Goal: Feedback & Contribution: Contribute content

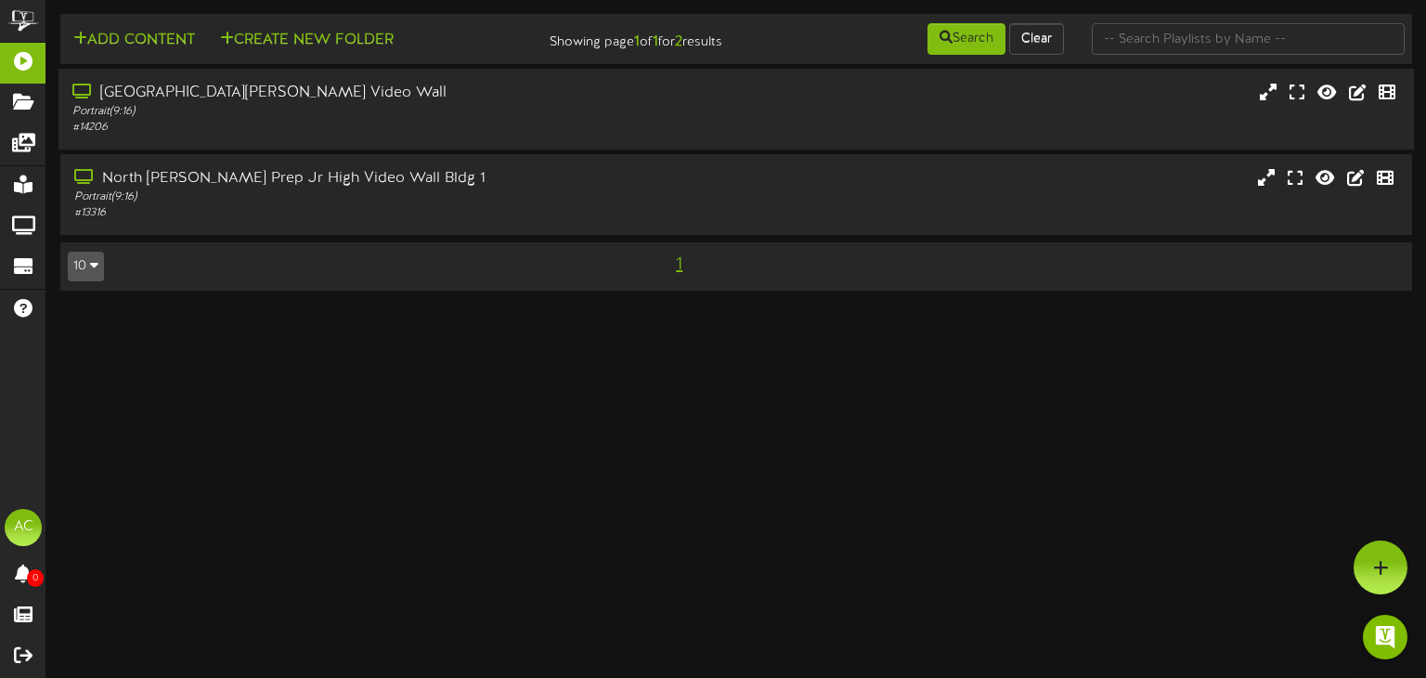
click at [396, 146] on div "North Davis Prep Elementary Video Wall Portrait ( 9:16 ) # 14206" at bounding box center [735, 109] width 1355 height 81
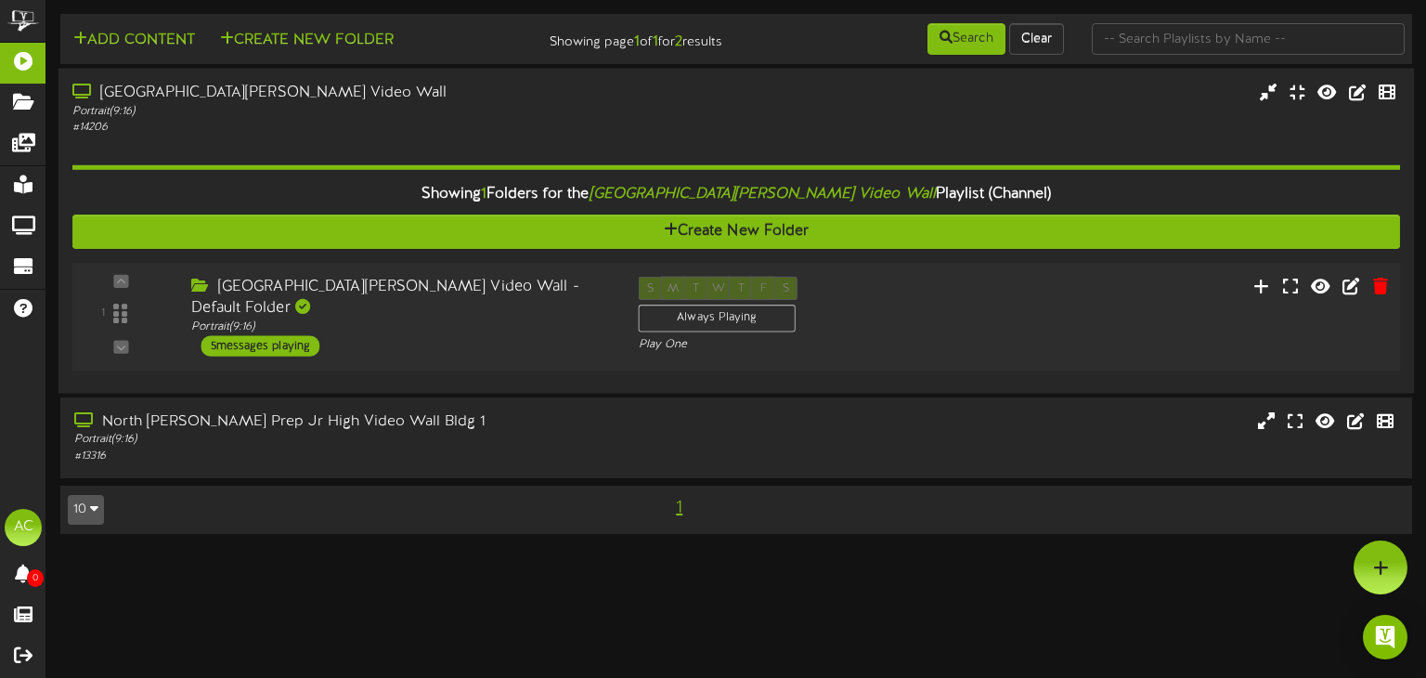
click at [416, 338] on div "North Davis Prep Elementary Video Wall - Default Folder Portrait ( 9:16 ) 5 mes…" at bounding box center [400, 317] width 447 height 80
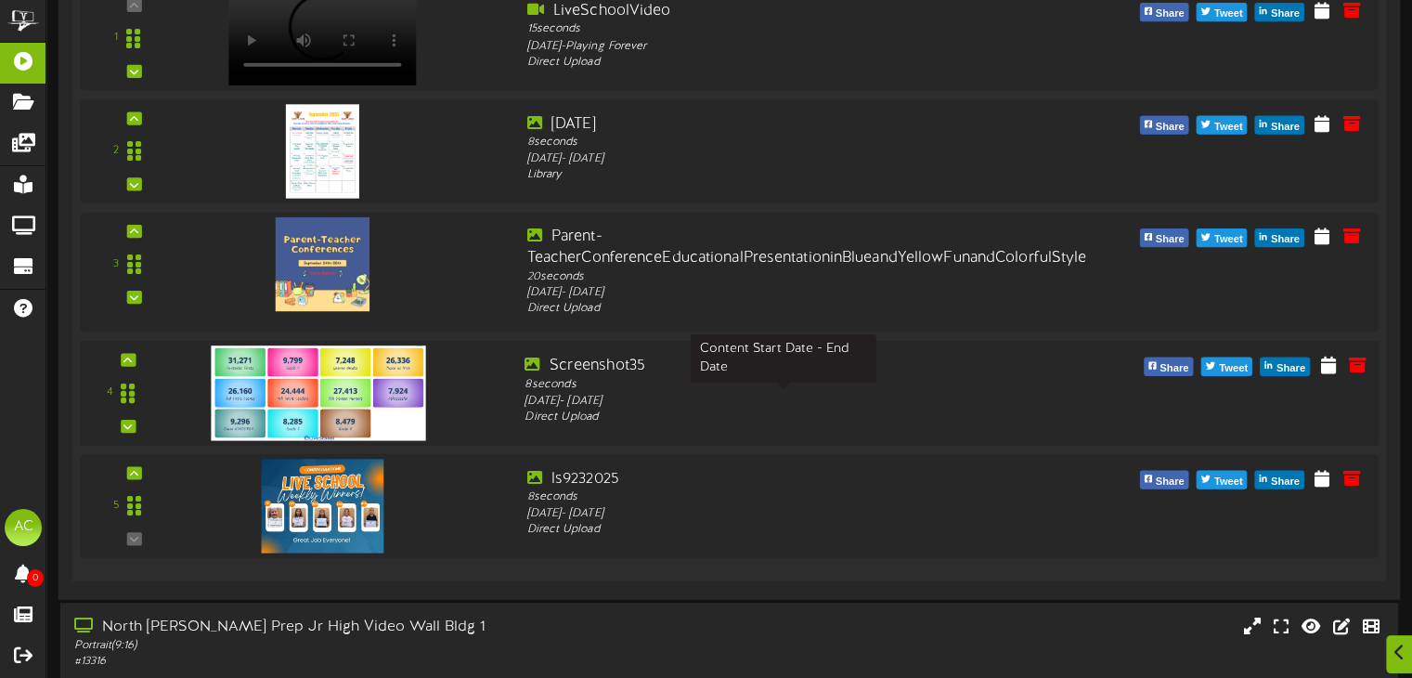
scroll to position [562, 0]
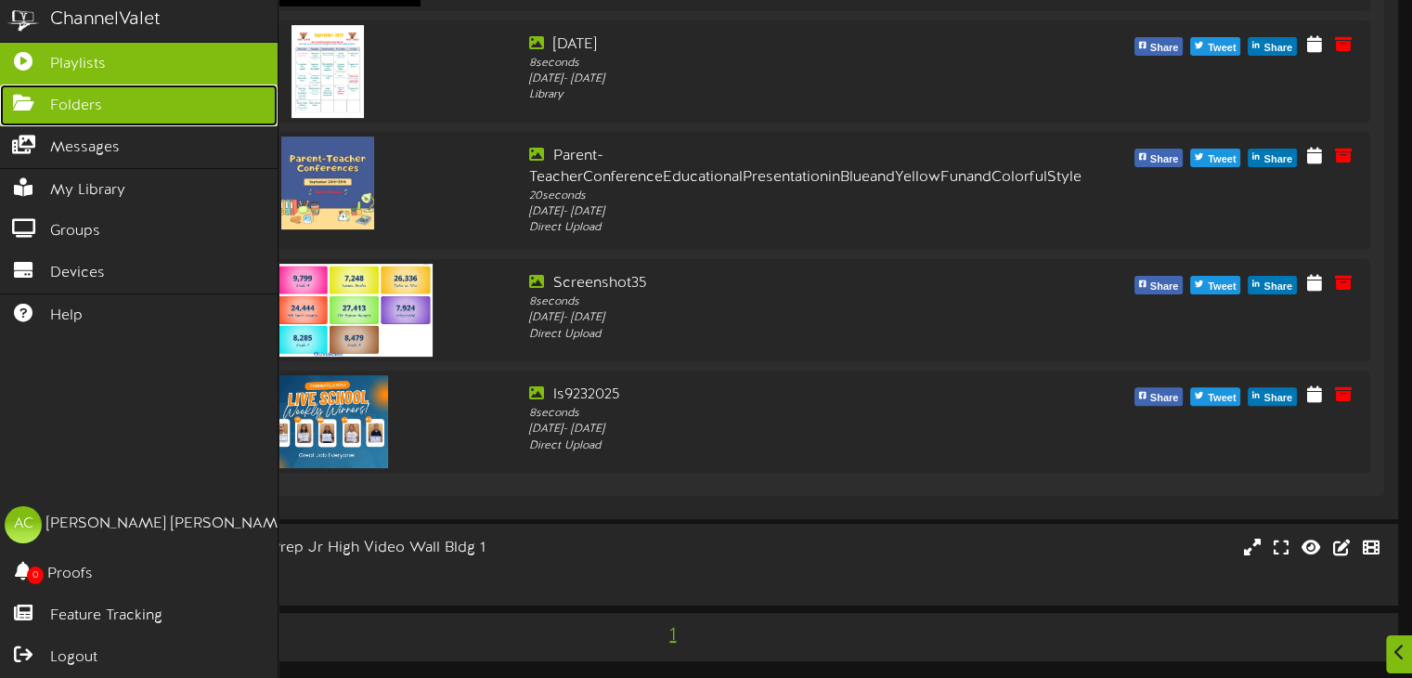
click at [32, 112] on link "Folders" at bounding box center [139, 105] width 278 height 42
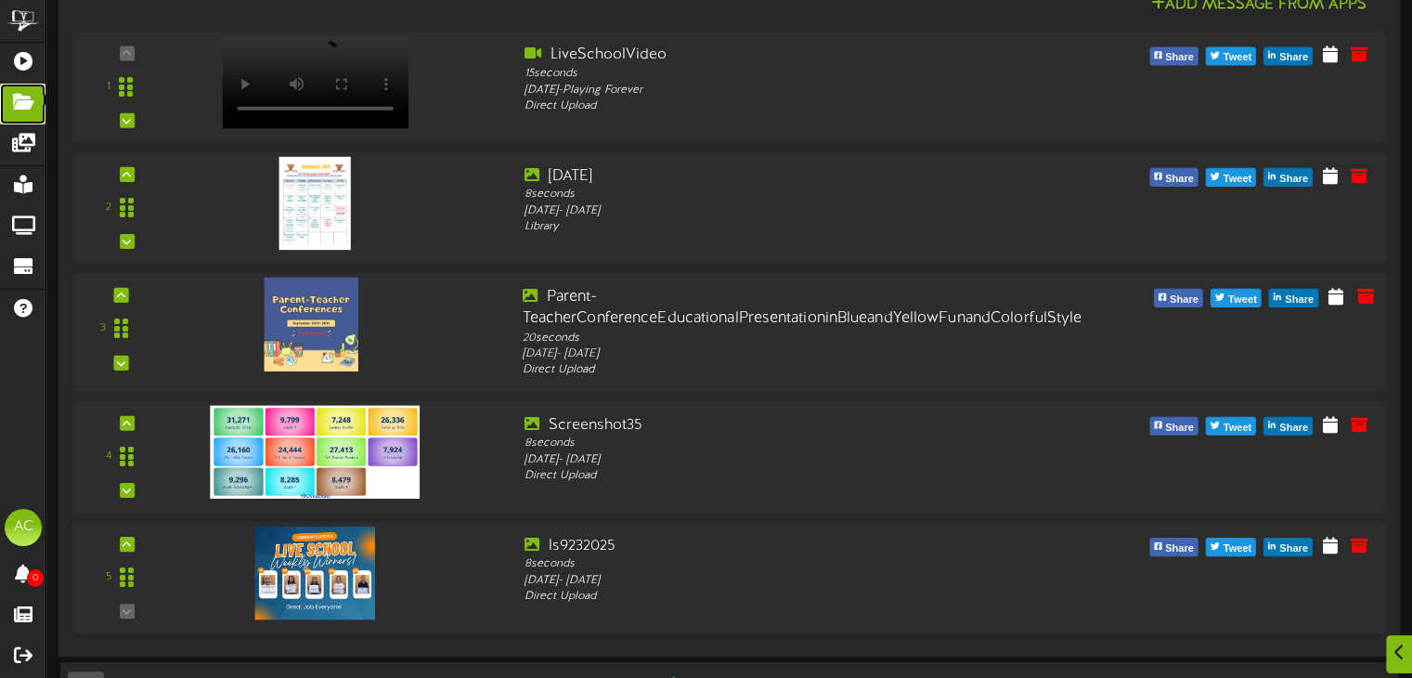
scroll to position [419, 0]
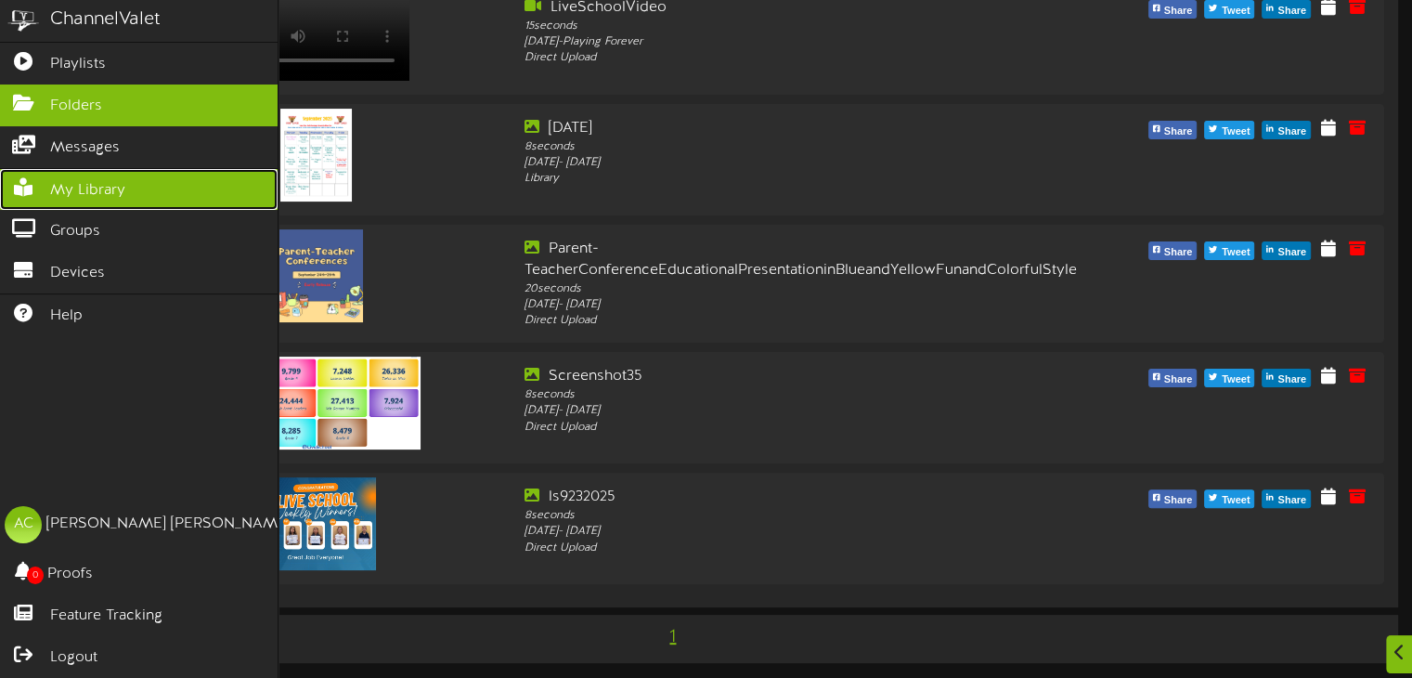
click at [108, 190] on span "My Library" at bounding box center [87, 190] width 75 height 21
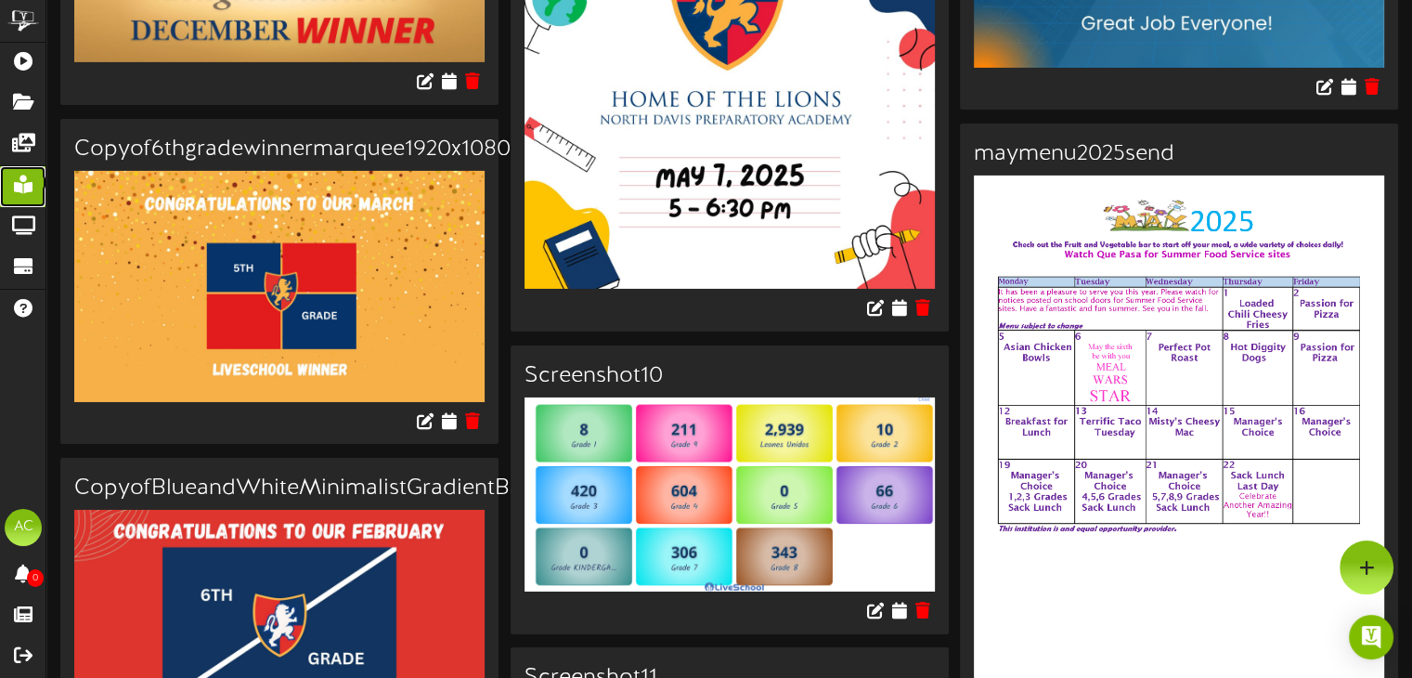
scroll to position [13276, 0]
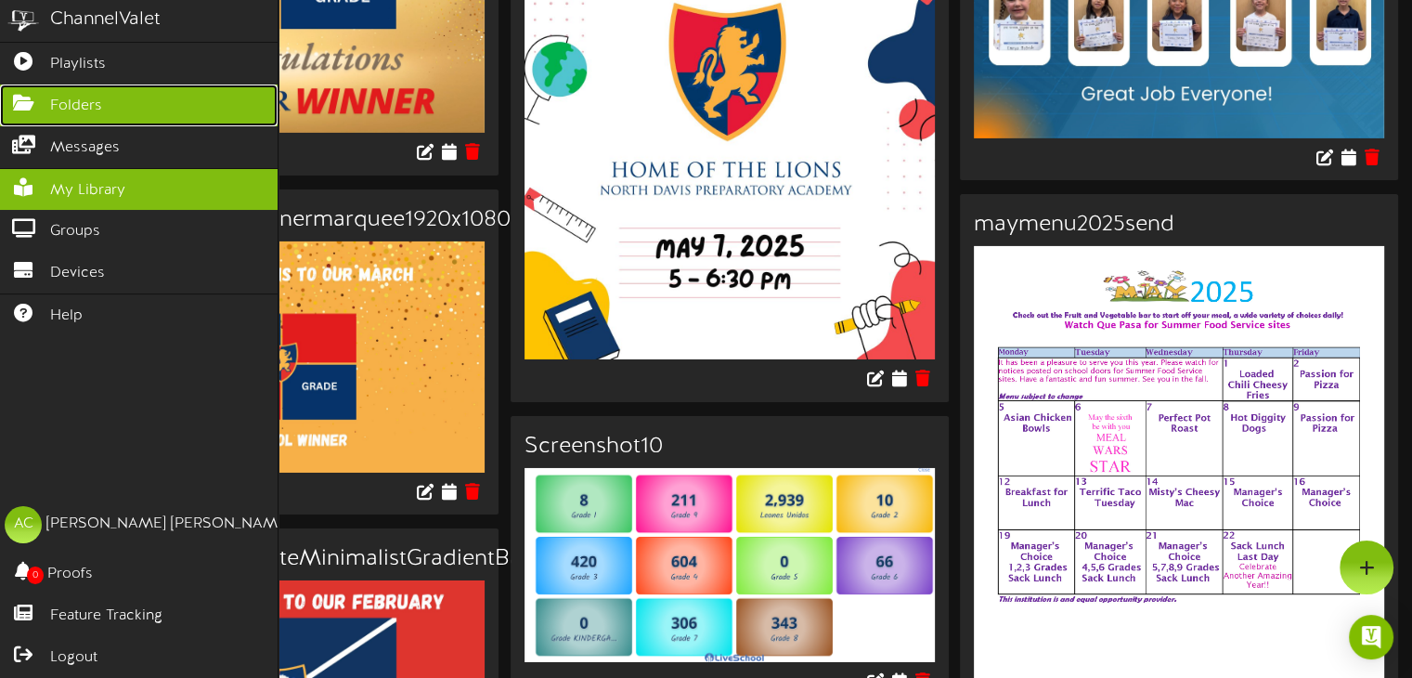
click at [11, 112] on link "Folders" at bounding box center [139, 105] width 278 height 42
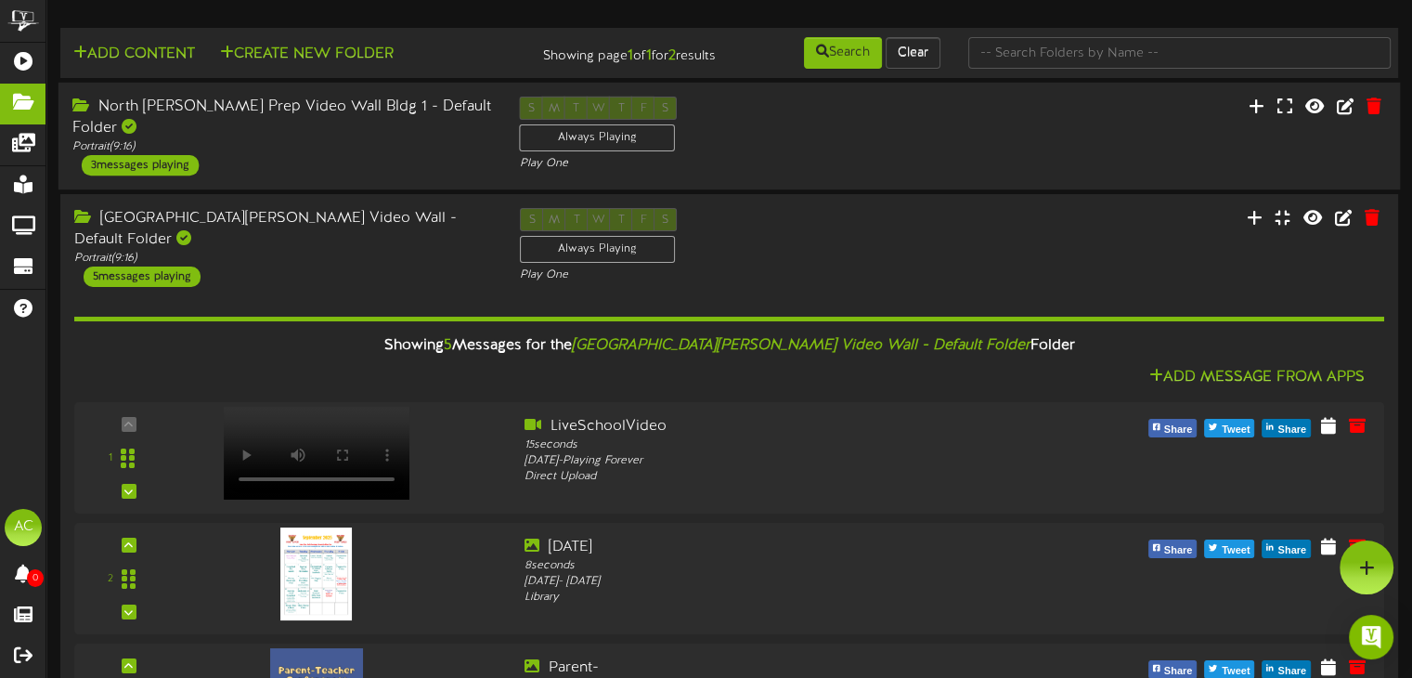
click at [801, 139] on div "S M T W T F S Always Playing Play One" at bounding box center [729, 135] width 447 height 76
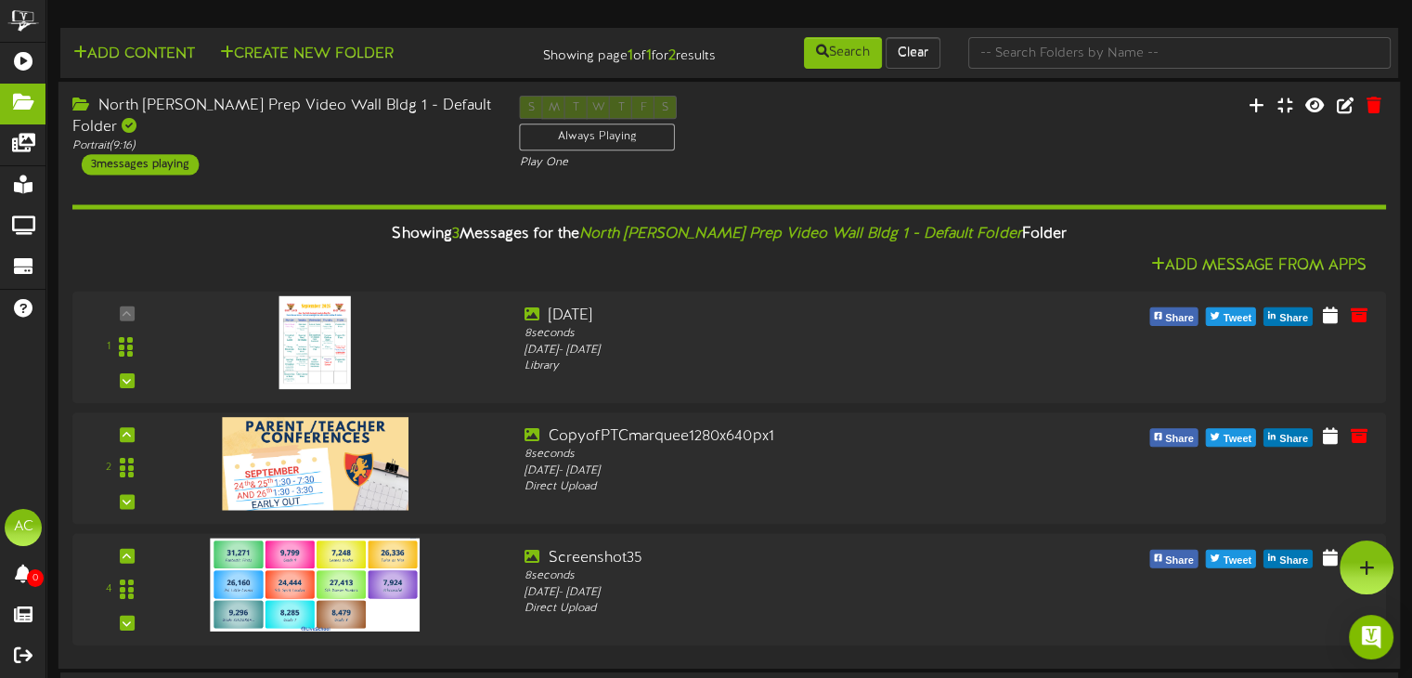
click at [338, 150] on div "North Davis Prep Video Wall Bldg 1 - Default Folder Portrait ( 9:16 ) 3 message…" at bounding box center [281, 135] width 447 height 79
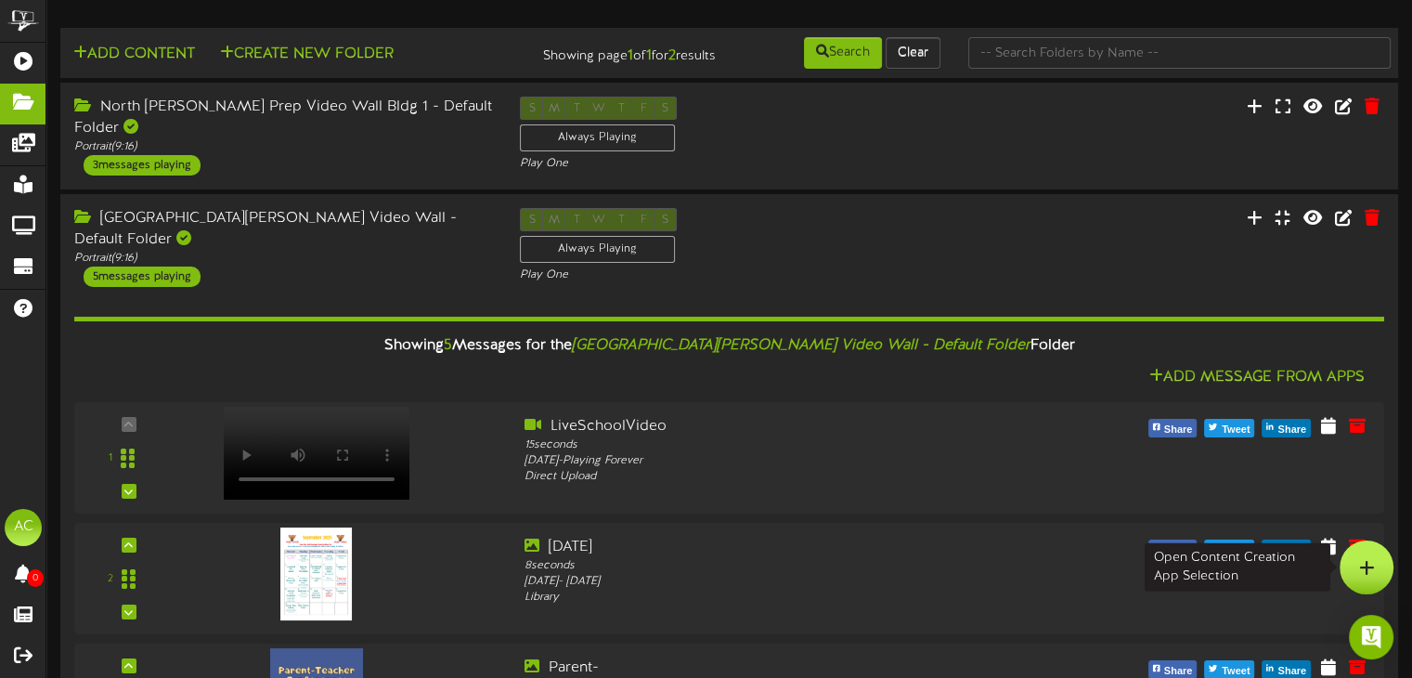
click at [1365, 567] on icon at bounding box center [1367, 567] width 16 height 17
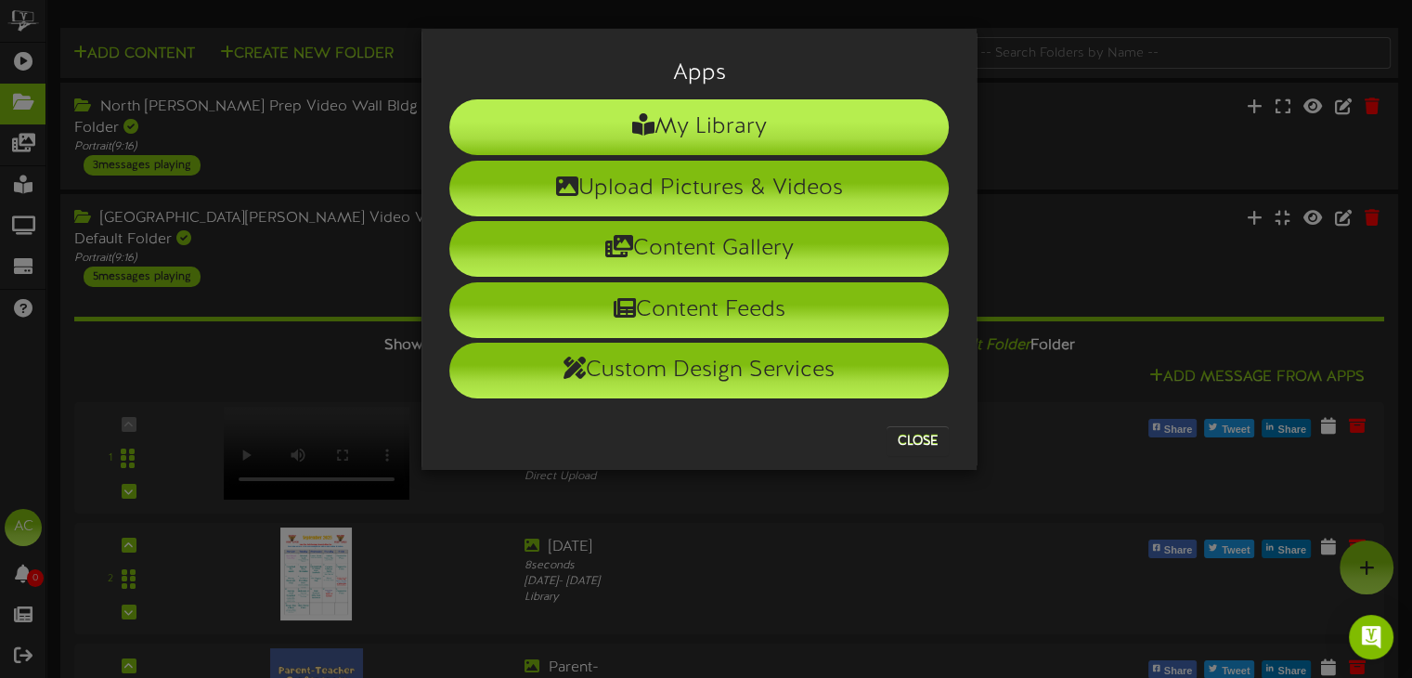
click at [708, 123] on li "My Library" at bounding box center [698, 127] width 499 height 56
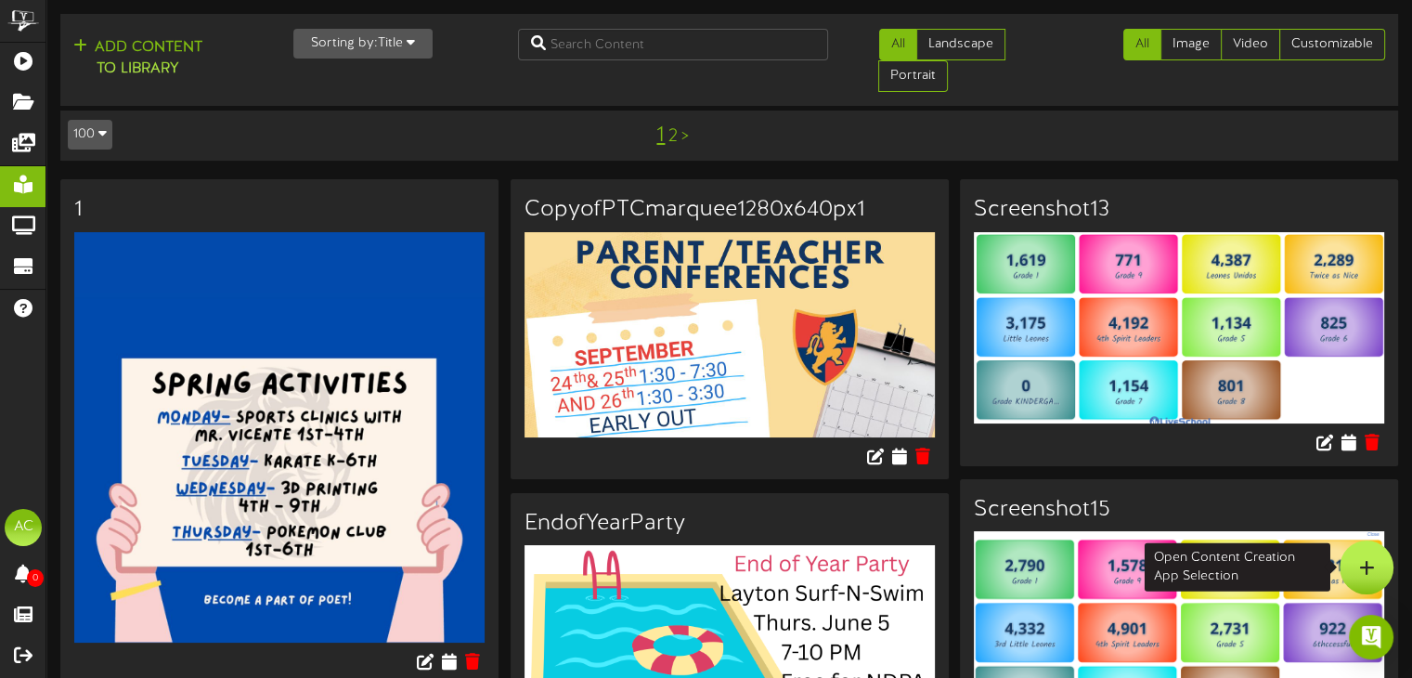
click at [1362, 573] on icon at bounding box center [1367, 567] width 16 height 17
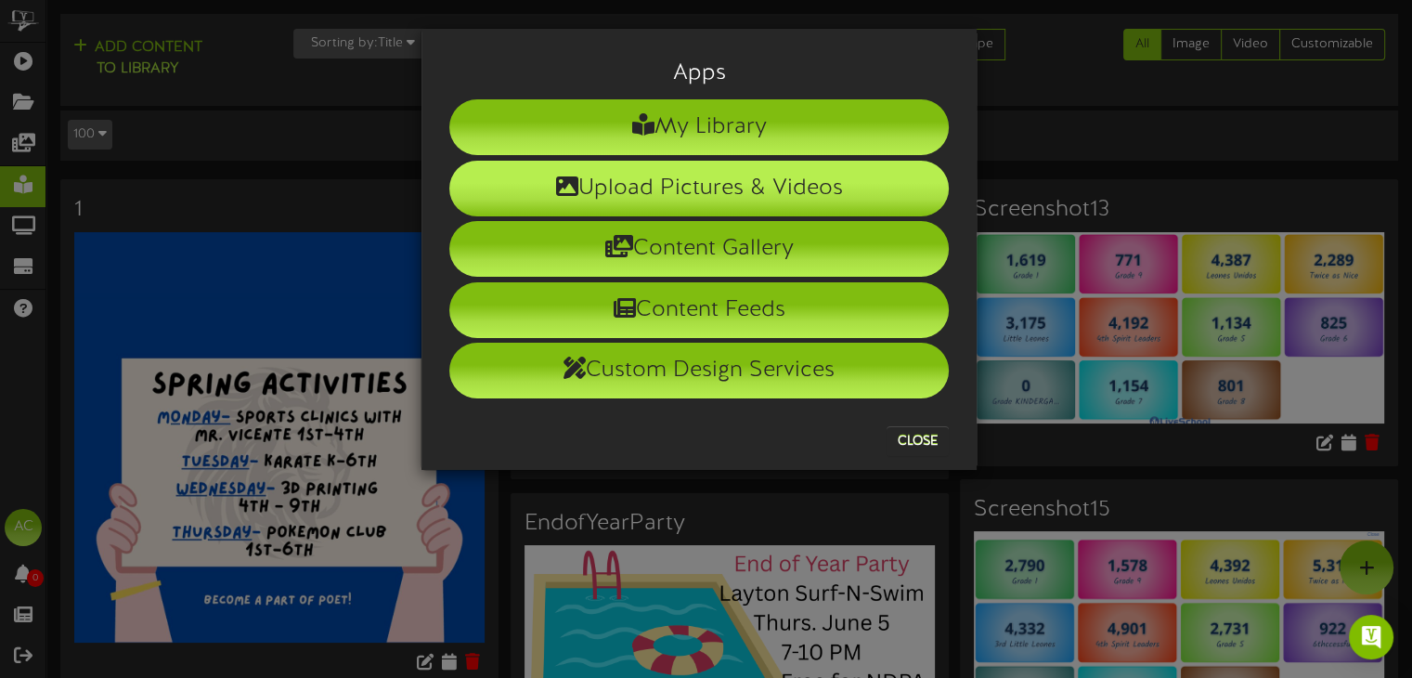
click at [750, 179] on li "Upload Pictures & Videos" at bounding box center [698, 189] width 499 height 56
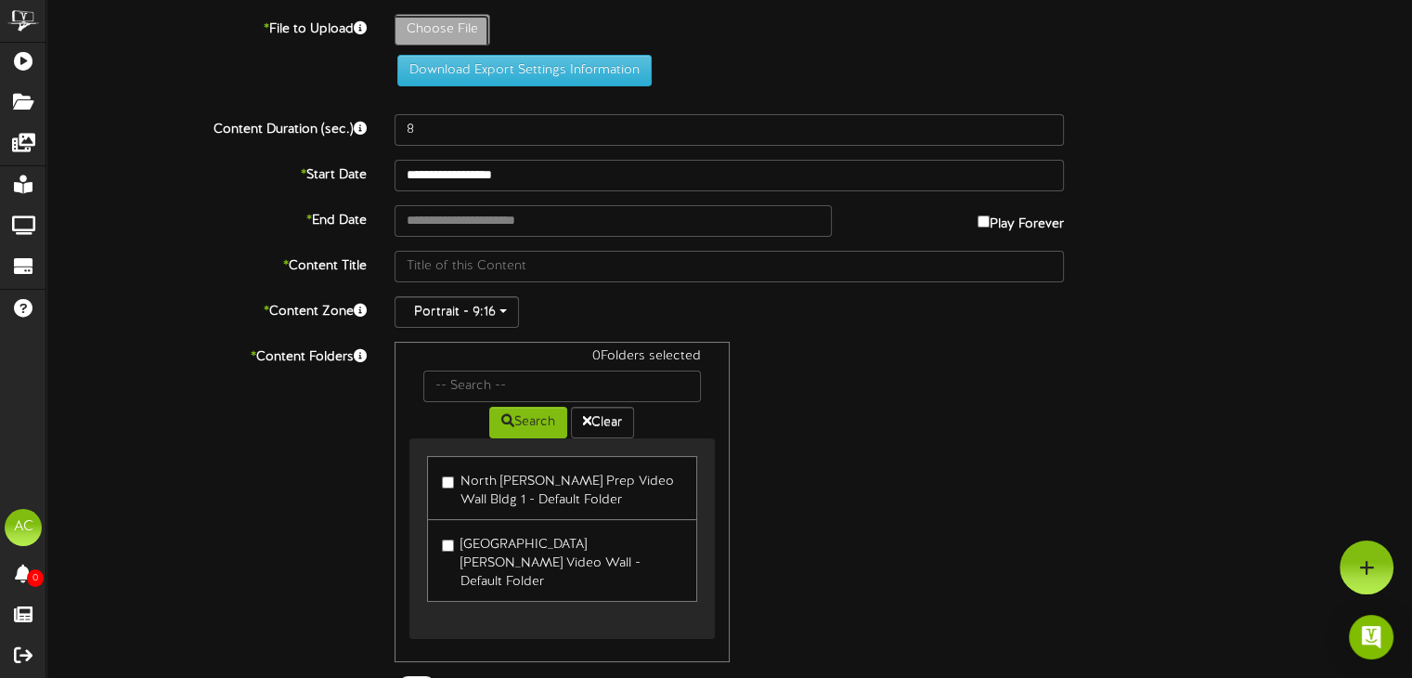
type input "**********"
type input "download2"
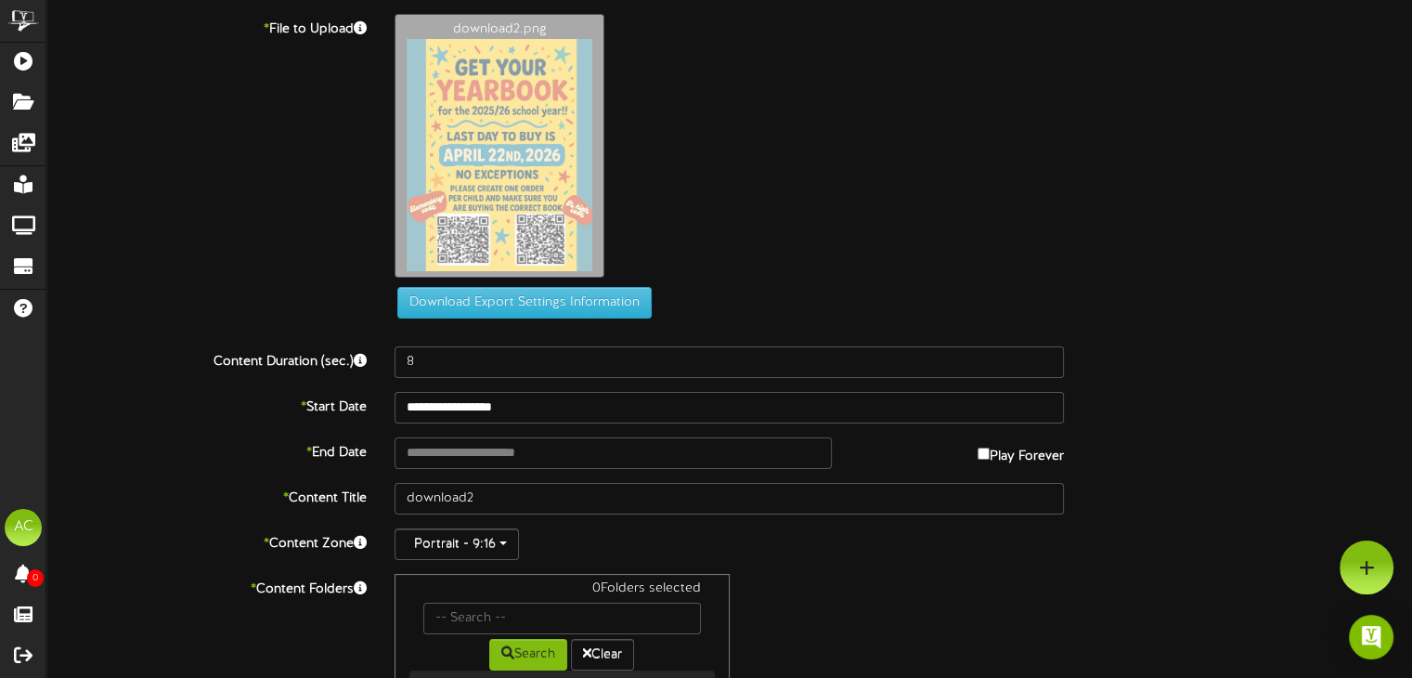
drag, startPoint x: 747, startPoint y: 227, endPoint x: 533, endPoint y: 175, distance: 220.5
click at [746, 227] on div "download2.png" at bounding box center [903, 150] width 1045 height 273
click at [504, 290] on button "Download Export Settings Information" at bounding box center [524, 303] width 254 height 32
type input "**********"
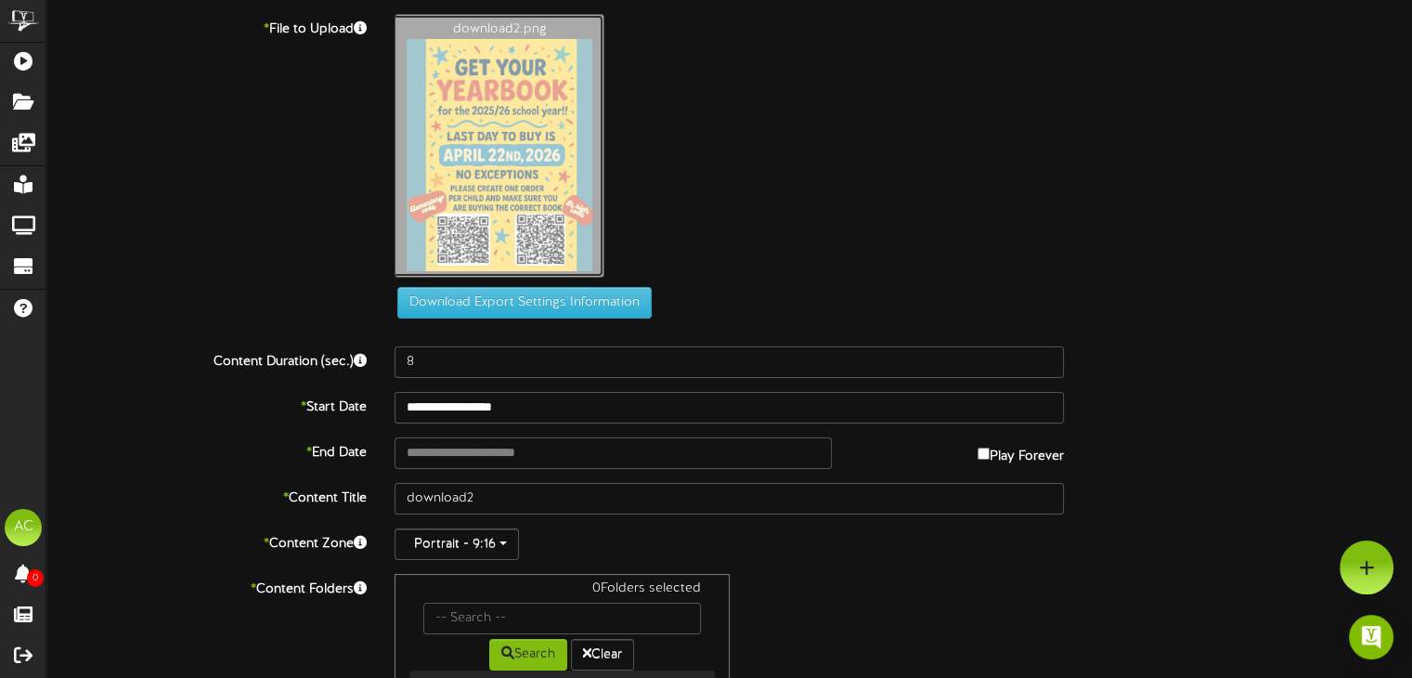
type input "Yearbooks"
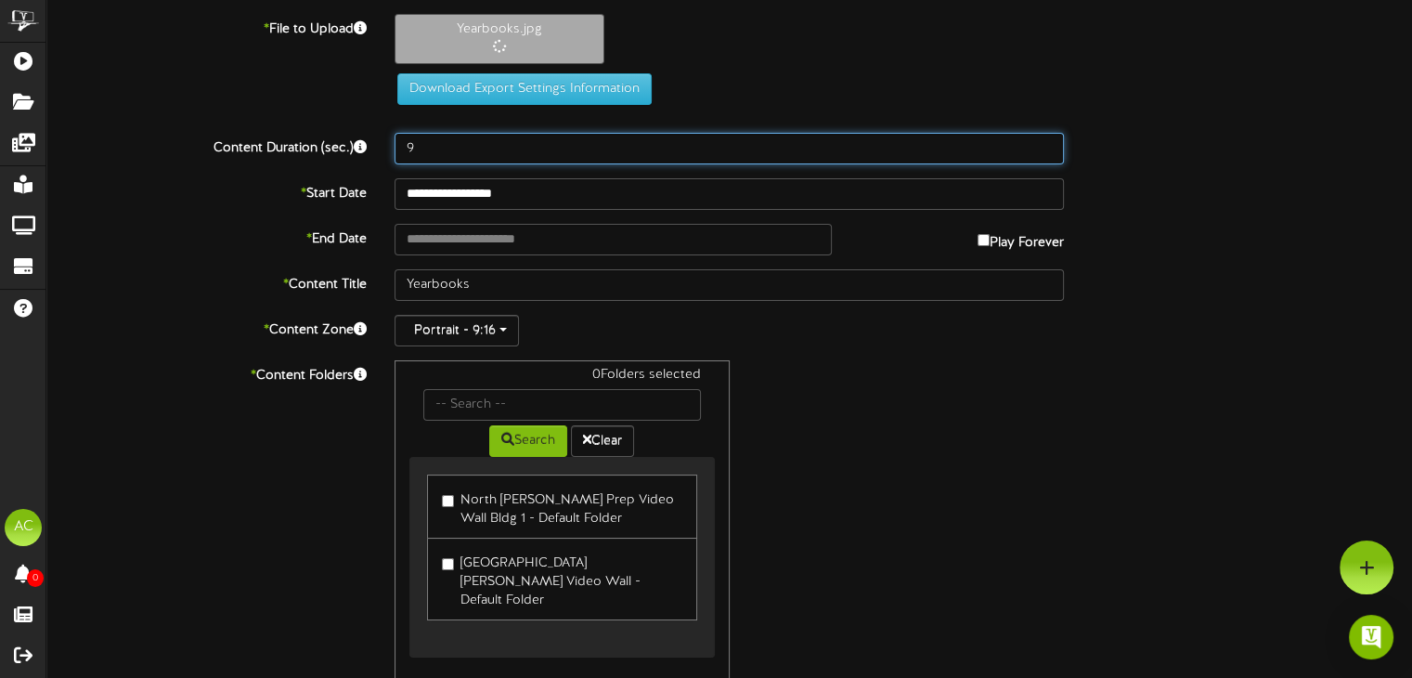
click at [1047, 144] on input "9" at bounding box center [729, 149] width 669 height 32
click at [1047, 144] on input "10" at bounding box center [729, 149] width 669 height 32
click at [1047, 144] on input "11" at bounding box center [729, 149] width 669 height 32
click at [1047, 144] on input "12" at bounding box center [729, 149] width 669 height 32
click at [1047, 144] on input "13" at bounding box center [729, 149] width 669 height 32
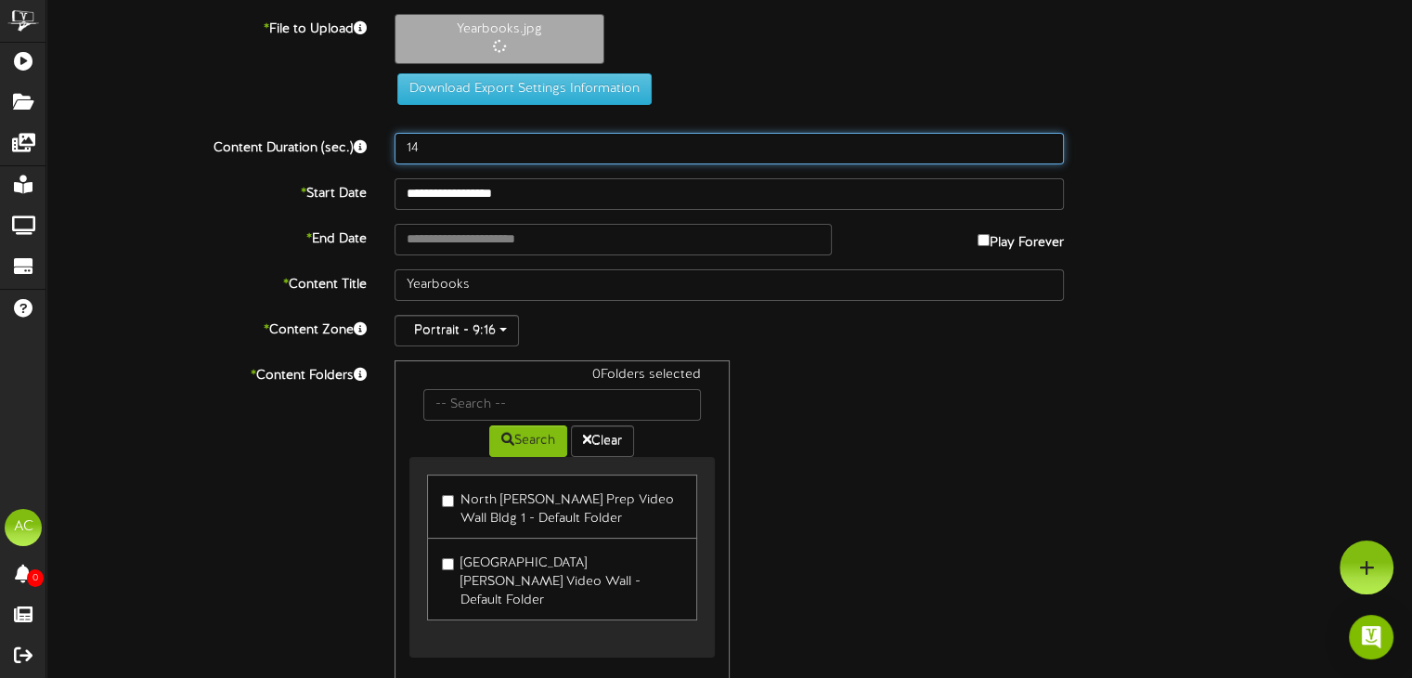
click at [1047, 144] on input "14" at bounding box center [729, 149] width 669 height 32
type input "15"
click at [1047, 144] on input "15" at bounding box center [729, 149] width 669 height 32
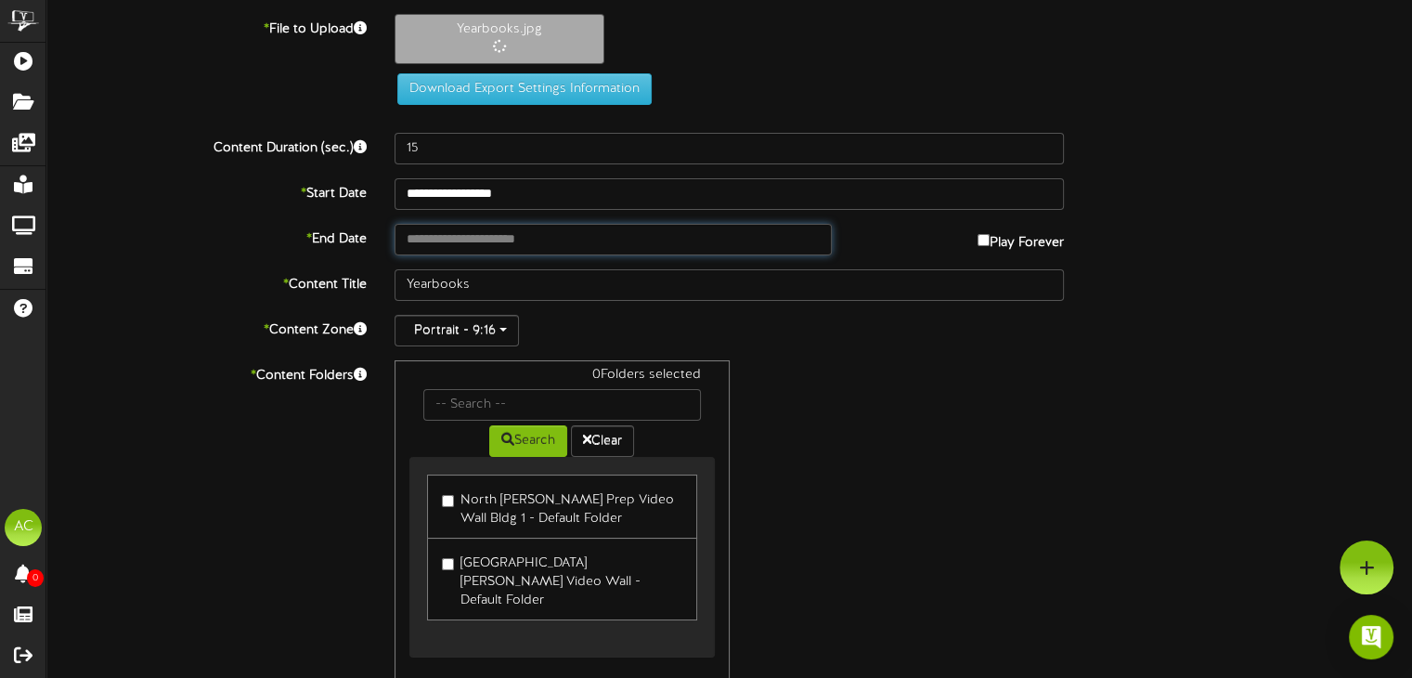
drag, startPoint x: 628, startPoint y: 242, endPoint x: 699, endPoint y: 242, distance: 71.5
click at [632, 240] on input "text" at bounding box center [613, 240] width 436 height 32
type input "**********"
click at [979, 510] on div "0 Folders selected Search Clear North Davis Prep Video Wall Bldg 1 - Default Fo…" at bounding box center [729, 520] width 697 height 320
click at [849, 376] on div "0 Folders selected Search Clear North Davis Prep Video Wall Bldg 1 - Default Fo…" at bounding box center [729, 520] width 697 height 320
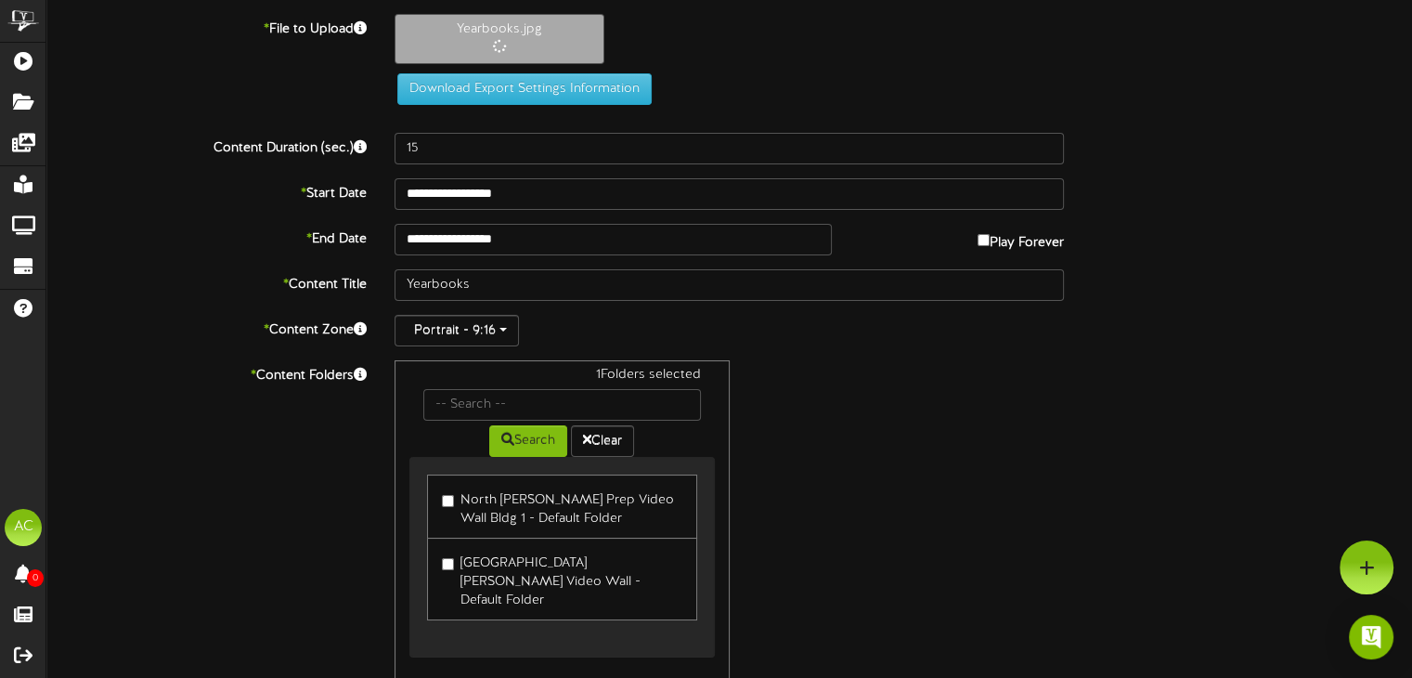
click at [1032, 464] on div "1 Folders selected Search Clear North Davis Prep Video Wall Bldg 1 - Default Fo…" at bounding box center [729, 520] width 697 height 320
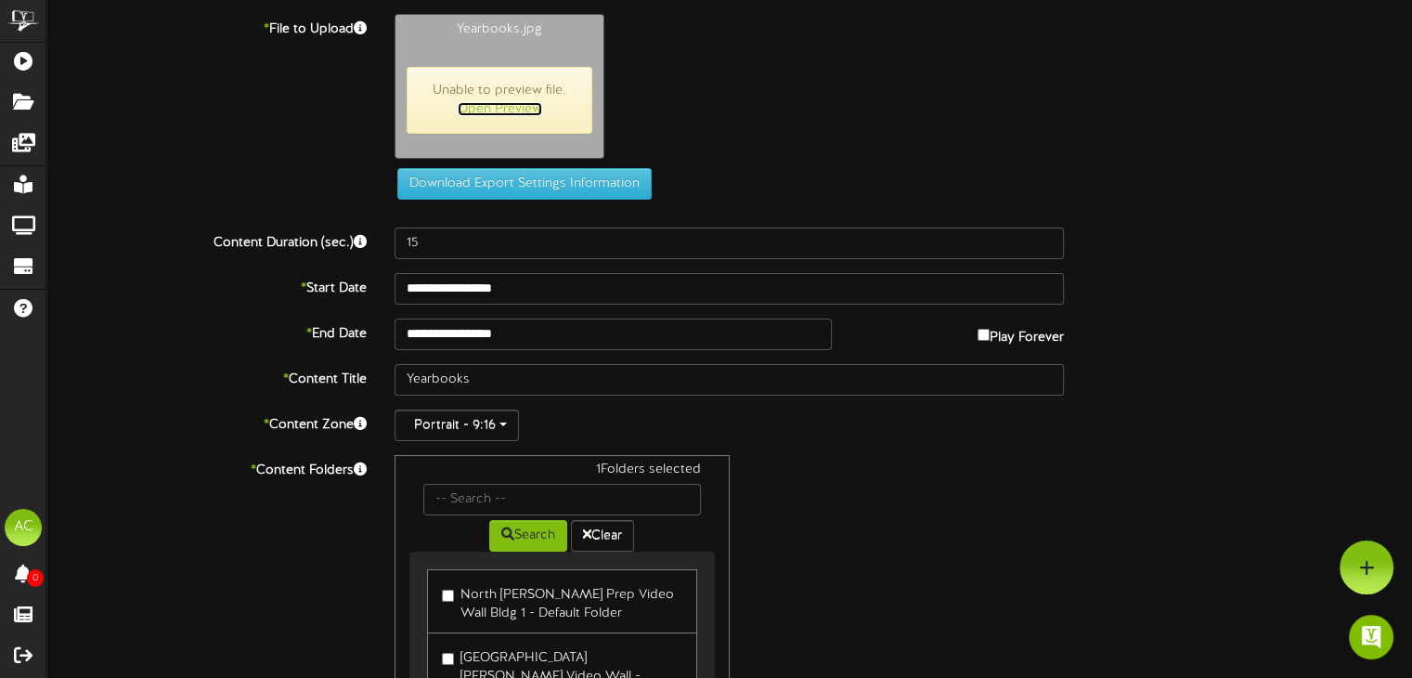
click at [520, 103] on link "Open Preview" at bounding box center [500, 109] width 84 height 14
drag, startPoint x: 680, startPoint y: 117, endPoint x: 561, endPoint y: 45, distance: 139.2
click at [677, 116] on div "Yearbooks.jpg Unable to preview file. Open Preview" at bounding box center [903, 91] width 1045 height 154
click at [466, 172] on button "Download Export Settings Information" at bounding box center [524, 184] width 254 height 32
drag, startPoint x: 728, startPoint y: 89, endPoint x: 588, endPoint y: 79, distance: 140.6
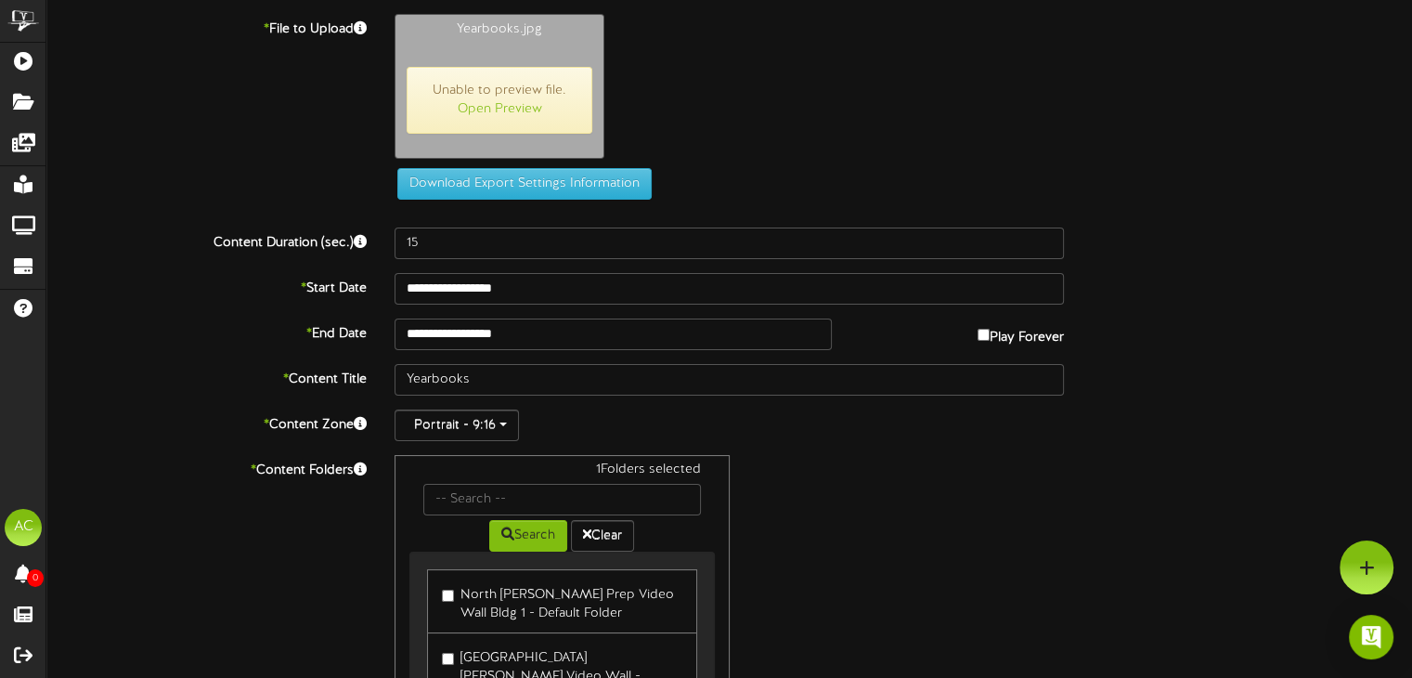
click at [720, 90] on div "Yearbooks.jpg Unable to preview file. Open Preview" at bounding box center [903, 91] width 1045 height 154
click at [755, 83] on div "Yearbooks.jpg Unable to preview file. Open Preview" at bounding box center [903, 91] width 1045 height 154
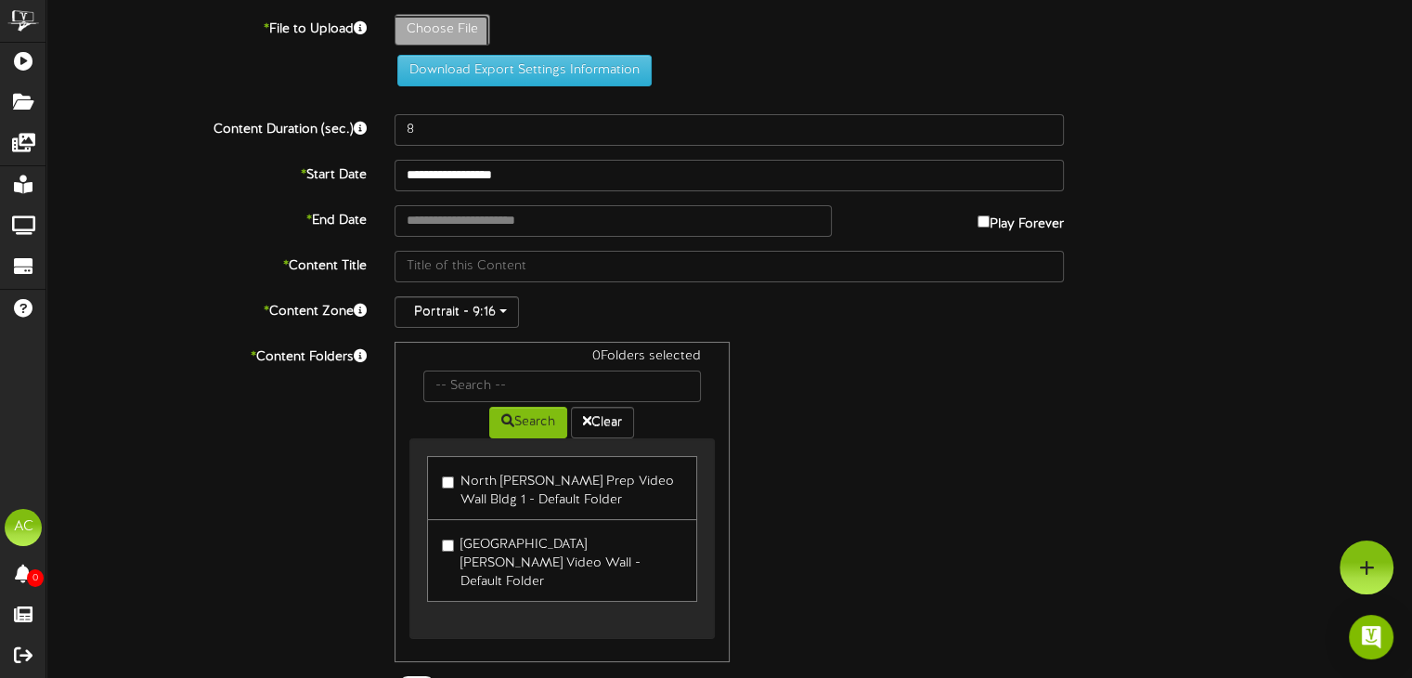
type input "**********"
type input "Yearbooks"
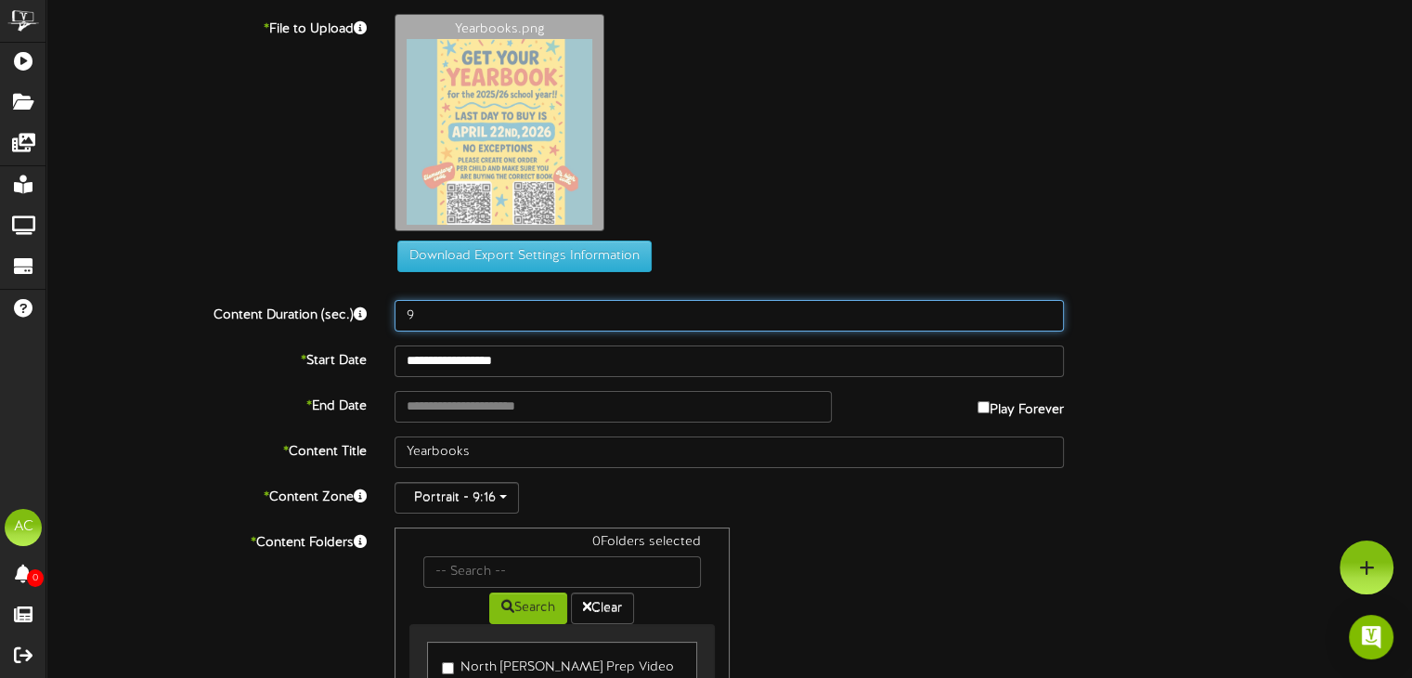
click at [1047, 310] on input "9" at bounding box center [729, 316] width 669 height 32
click at [1047, 310] on input "10" at bounding box center [729, 316] width 669 height 32
click at [1047, 310] on input "11" at bounding box center [729, 316] width 669 height 32
click at [1047, 310] on input "12" at bounding box center [729, 316] width 669 height 32
click at [1047, 310] on input "13" at bounding box center [729, 316] width 669 height 32
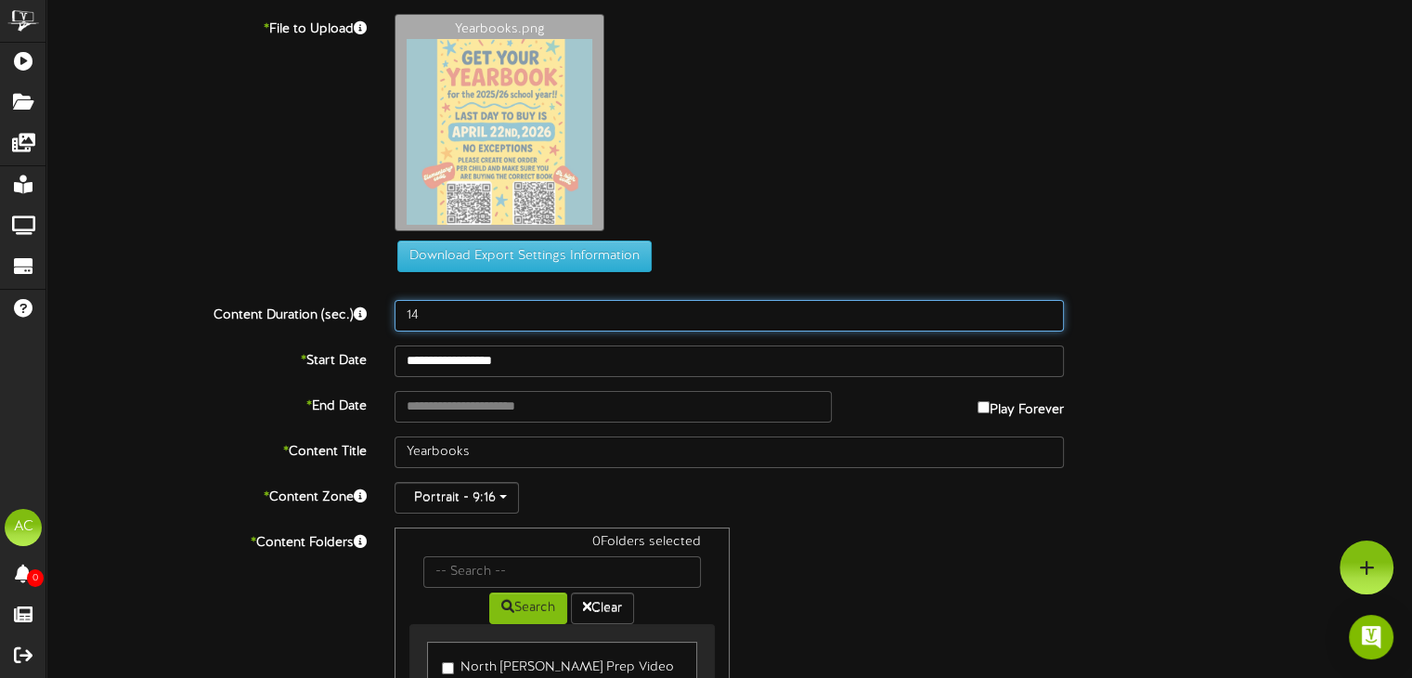
click at [1047, 310] on input "14" at bounding box center [729, 316] width 669 height 32
type input "15"
click at [1047, 310] on input "15" at bounding box center [729, 316] width 669 height 32
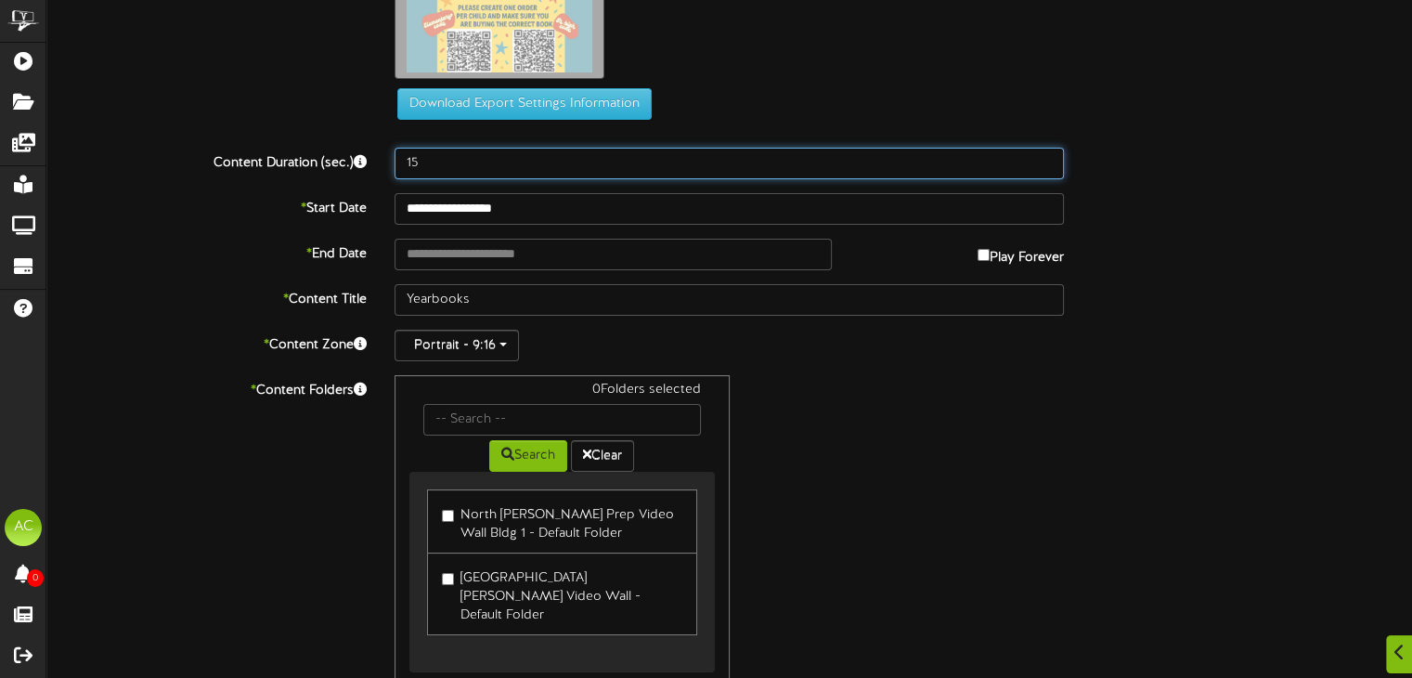
scroll to position [186, 0]
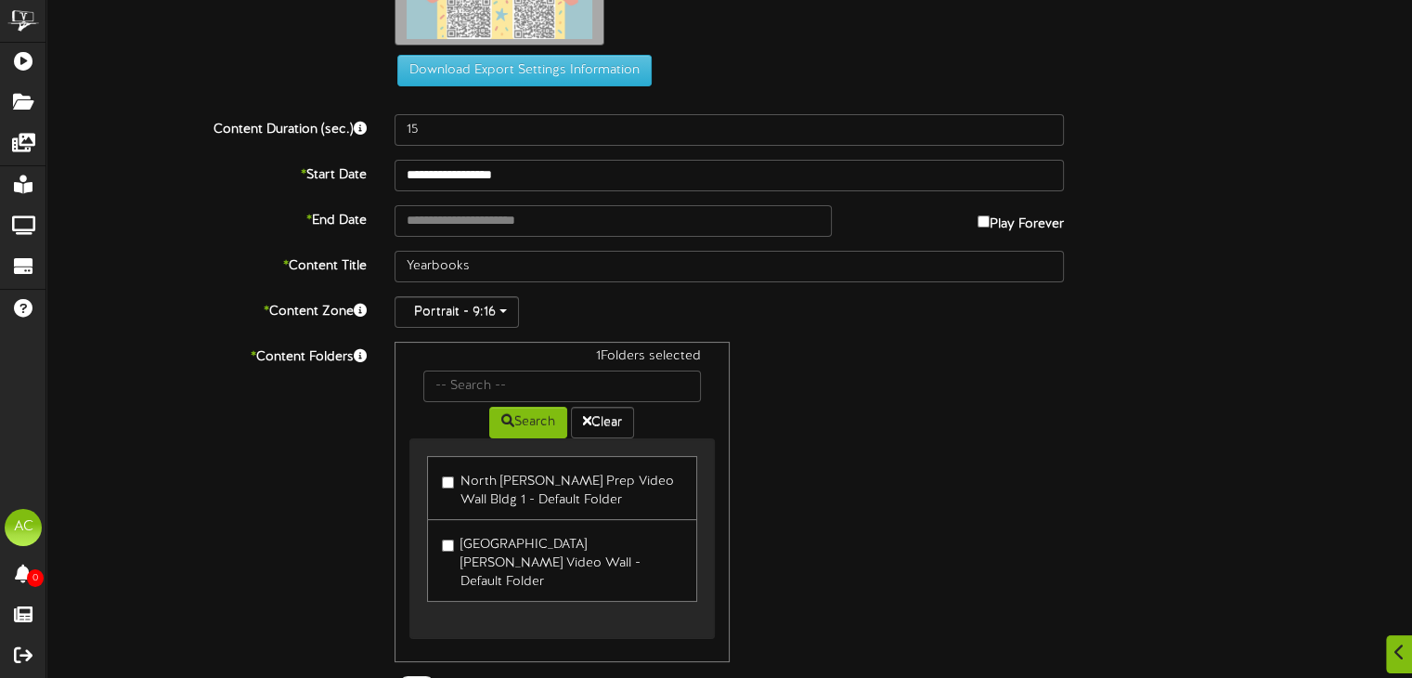
click at [1017, 415] on div "1 Folders selected Search Clear North [PERSON_NAME] Prep Video Wall Bldg 1 - De…" at bounding box center [729, 502] width 697 height 320
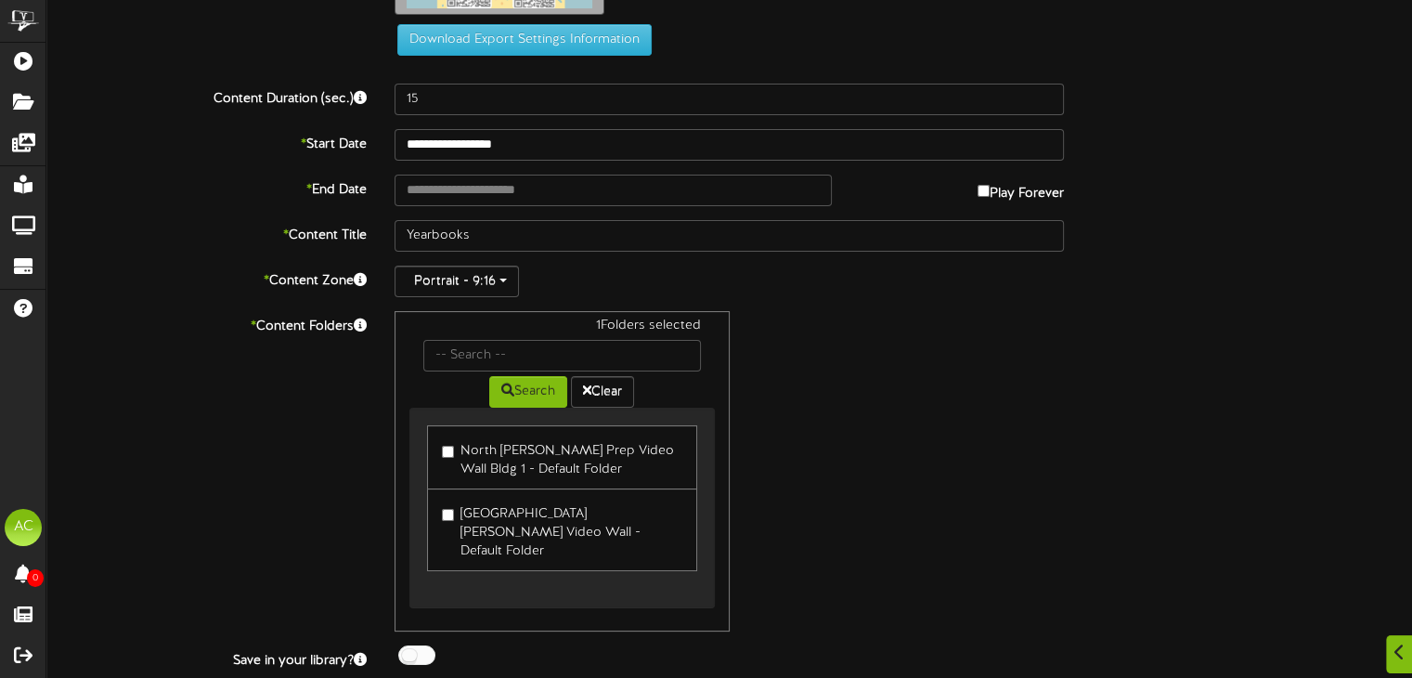
scroll to position [247, 0]
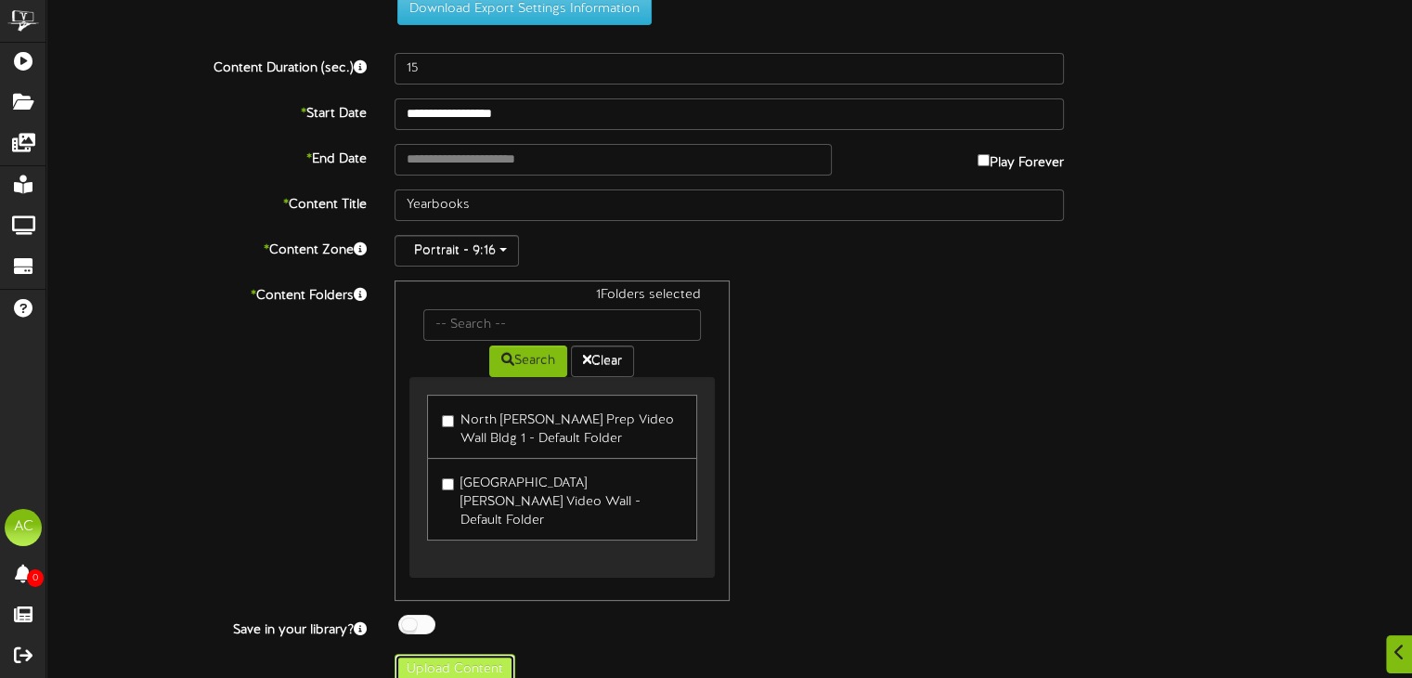
drag, startPoint x: 497, startPoint y: 642, endPoint x: 894, endPoint y: 478, distance: 430.0
click at [498, 654] on button "Upload Content" at bounding box center [455, 670] width 121 height 32
type input "**********"
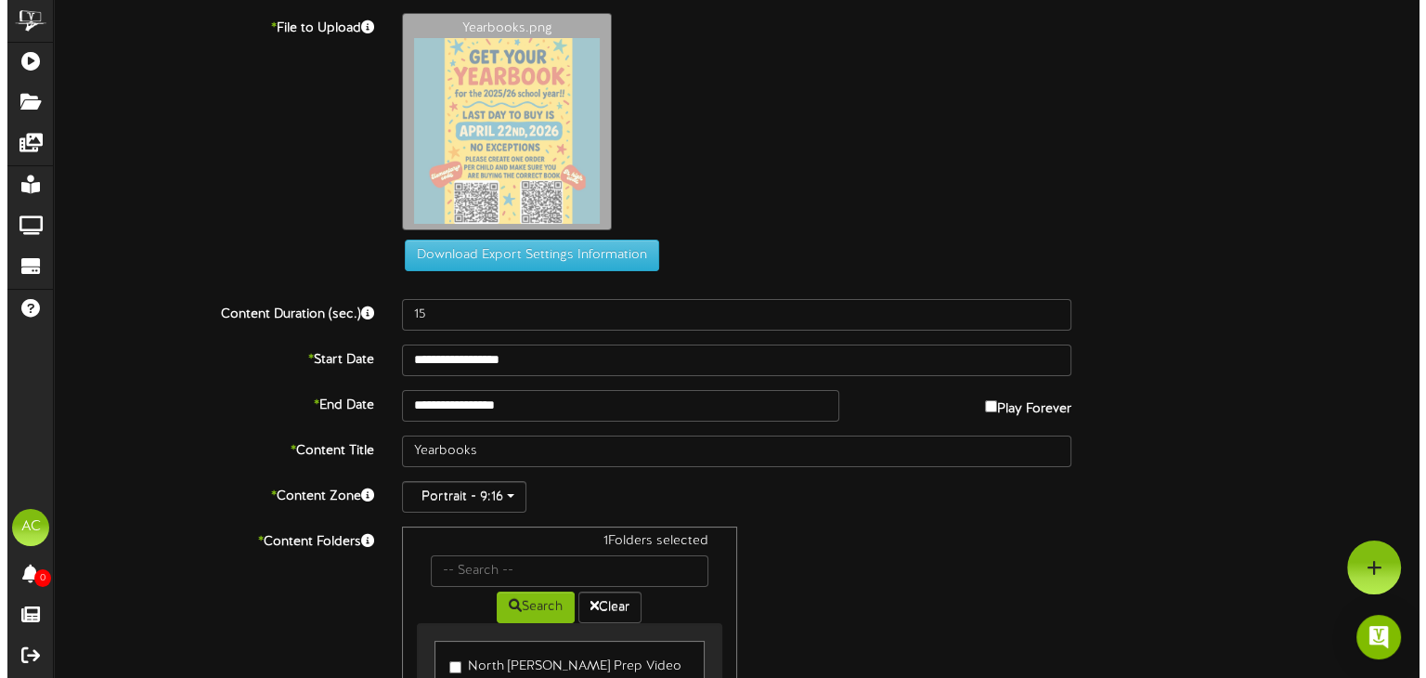
scroll to position [0, 0]
